Goal: Check status: Check status

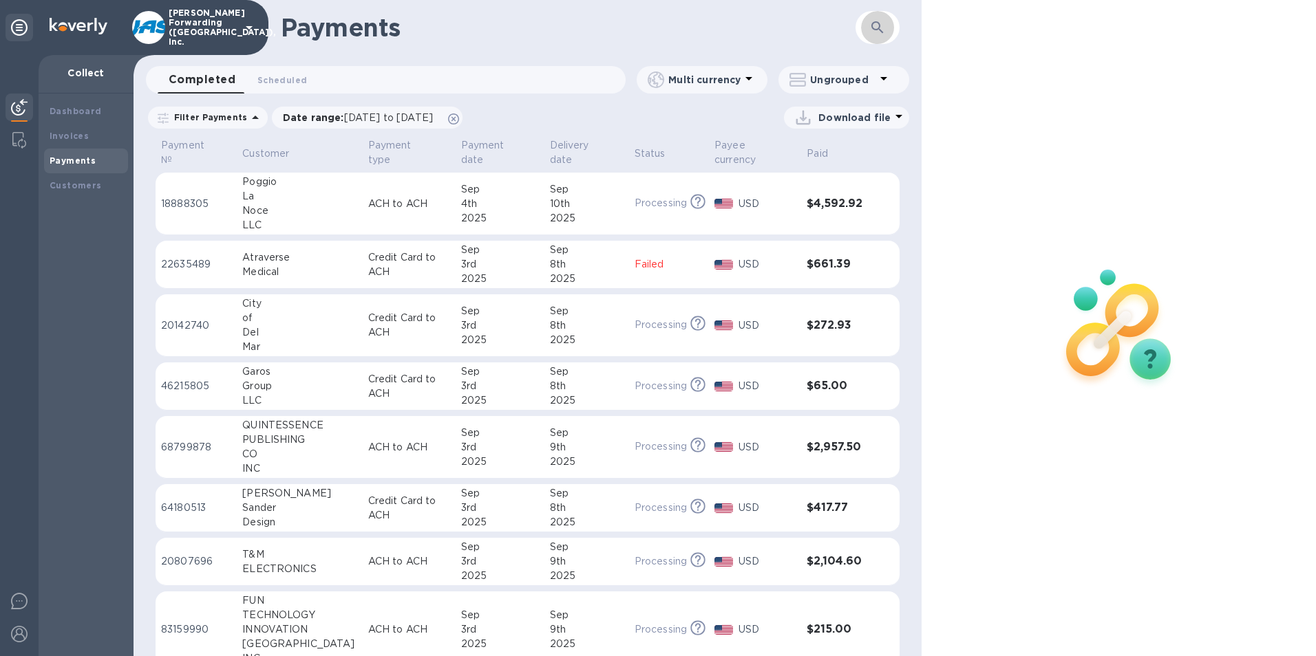
click at [877, 29] on icon "button" at bounding box center [877, 27] width 12 height 12
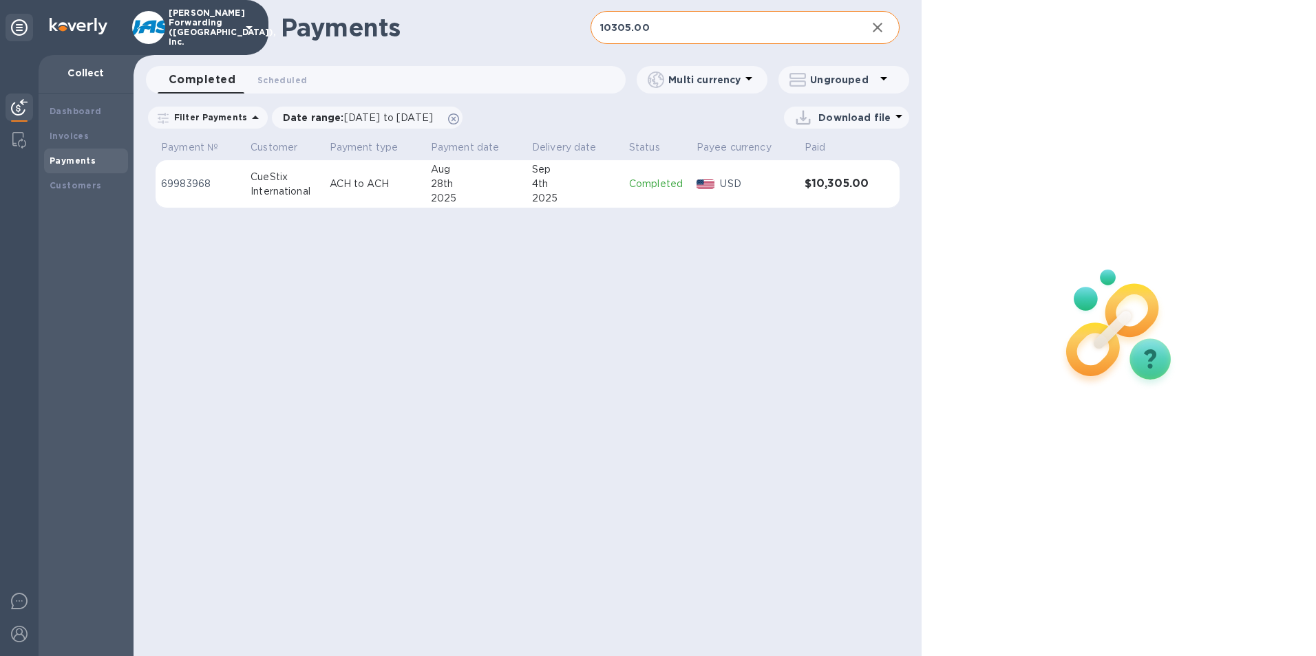
click at [655, 193] on td "Completed" at bounding box center [656, 184] width 67 height 48
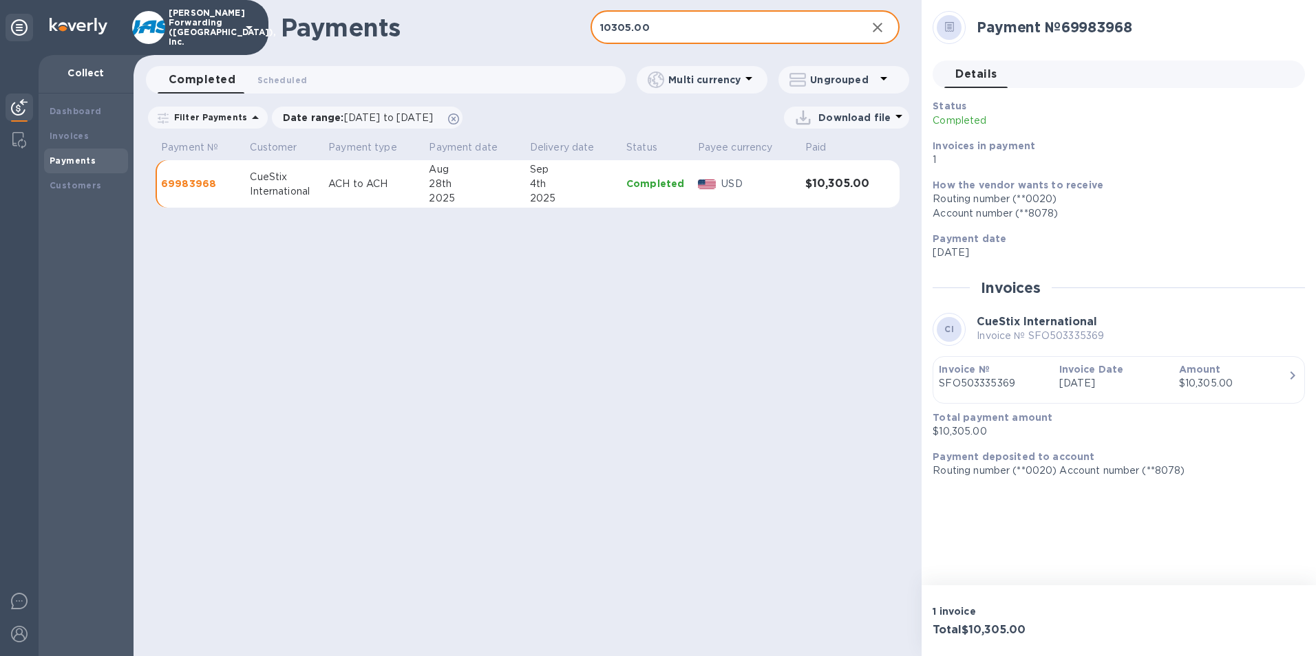
drag, startPoint x: 646, startPoint y: 34, endPoint x: 535, endPoint y: 45, distance: 112.0
click at [535, 45] on div "Payments 10305.00 ​" at bounding box center [527, 27] width 788 height 55
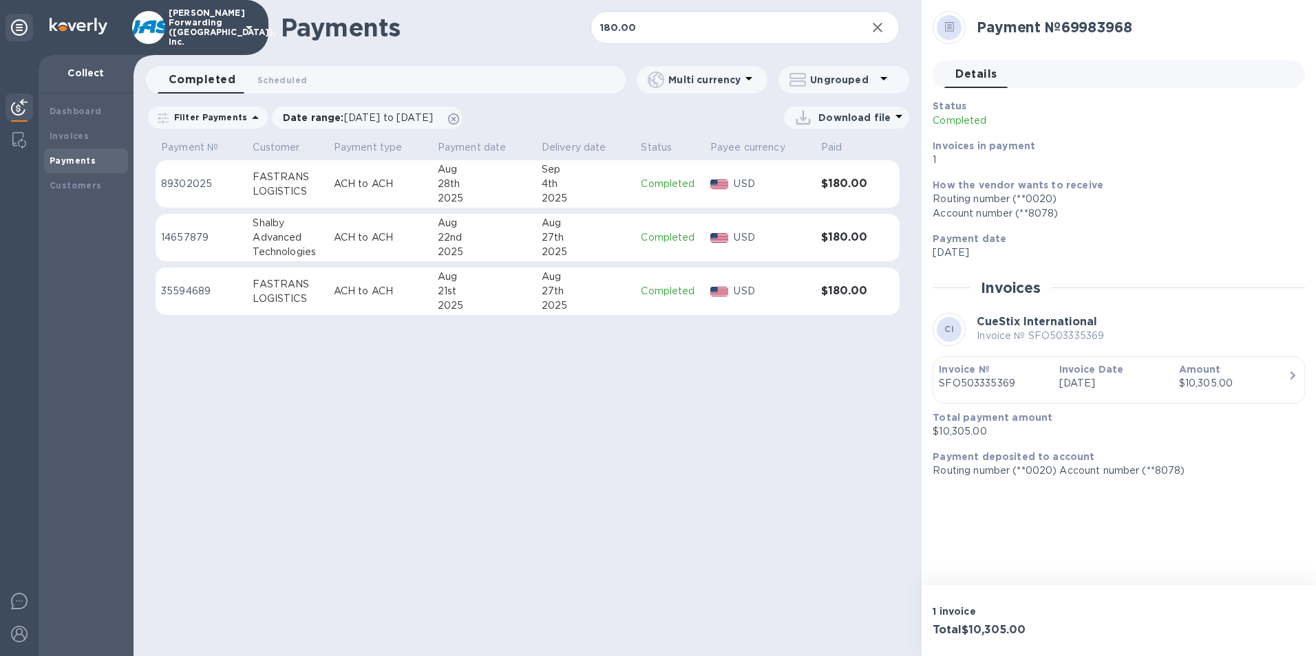
click at [561, 194] on div "2025" at bounding box center [586, 198] width 89 height 14
drag, startPoint x: 636, startPoint y: 28, endPoint x: 484, endPoint y: 43, distance: 152.7
click at [484, 43] on div "Payments 180.00 ​" at bounding box center [527, 27] width 788 height 55
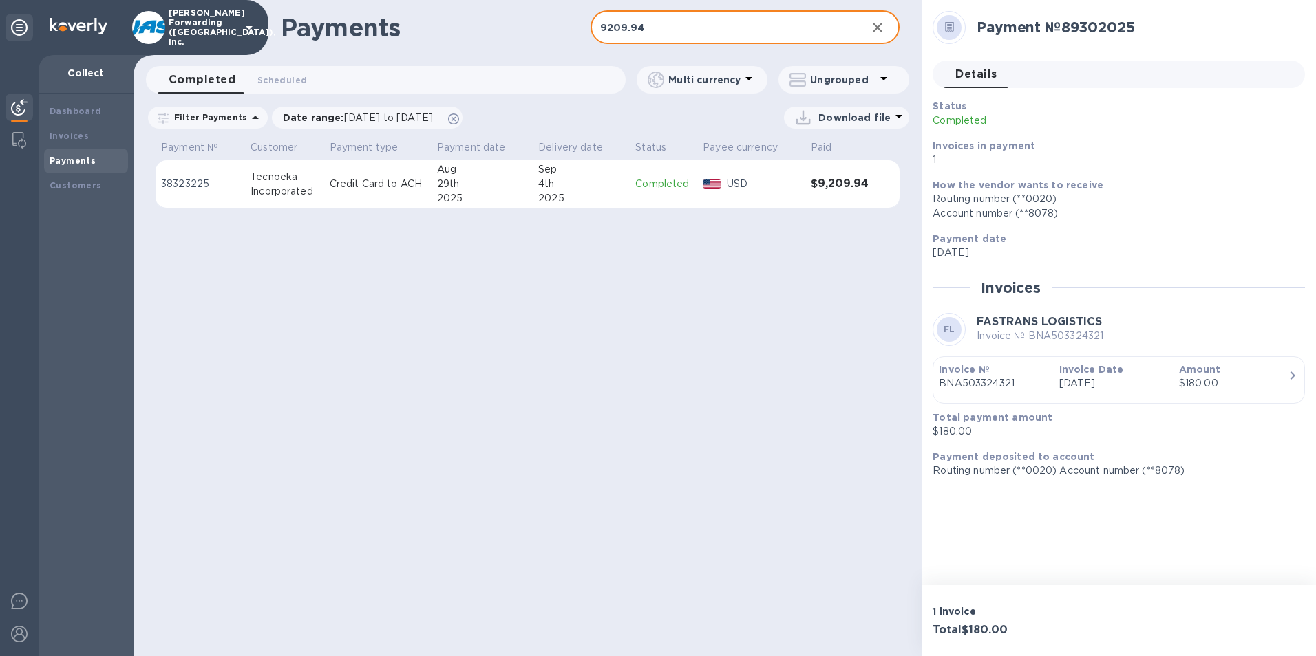
type input "9209.94"
click at [599, 195] on div "2025" at bounding box center [581, 198] width 86 height 14
